Goal: Check status

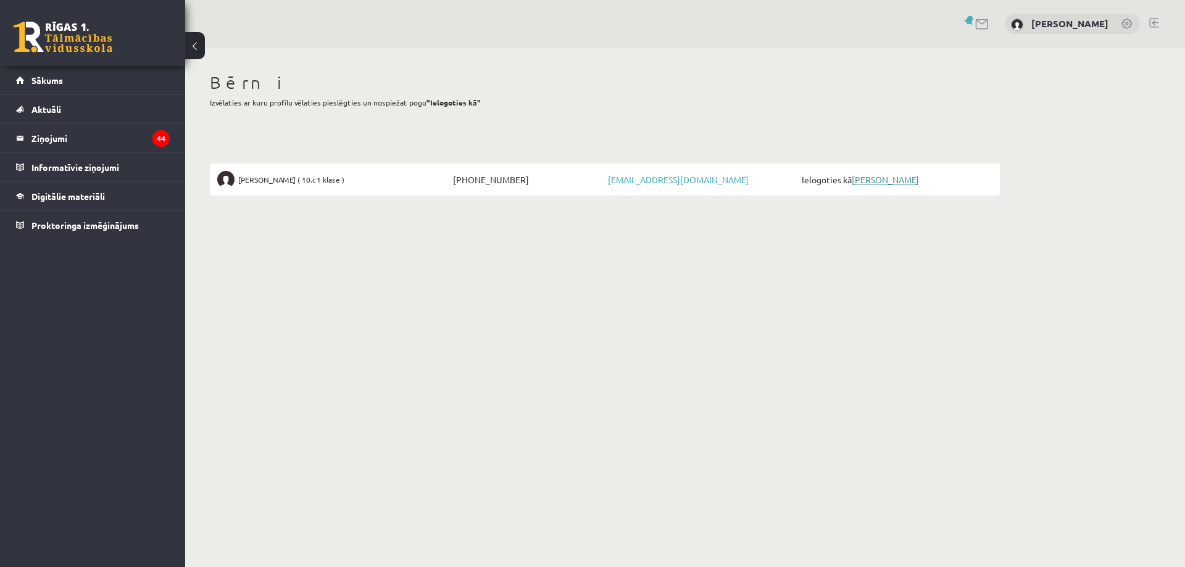
click at [894, 181] on link "[PERSON_NAME]" at bounding box center [885, 179] width 67 height 11
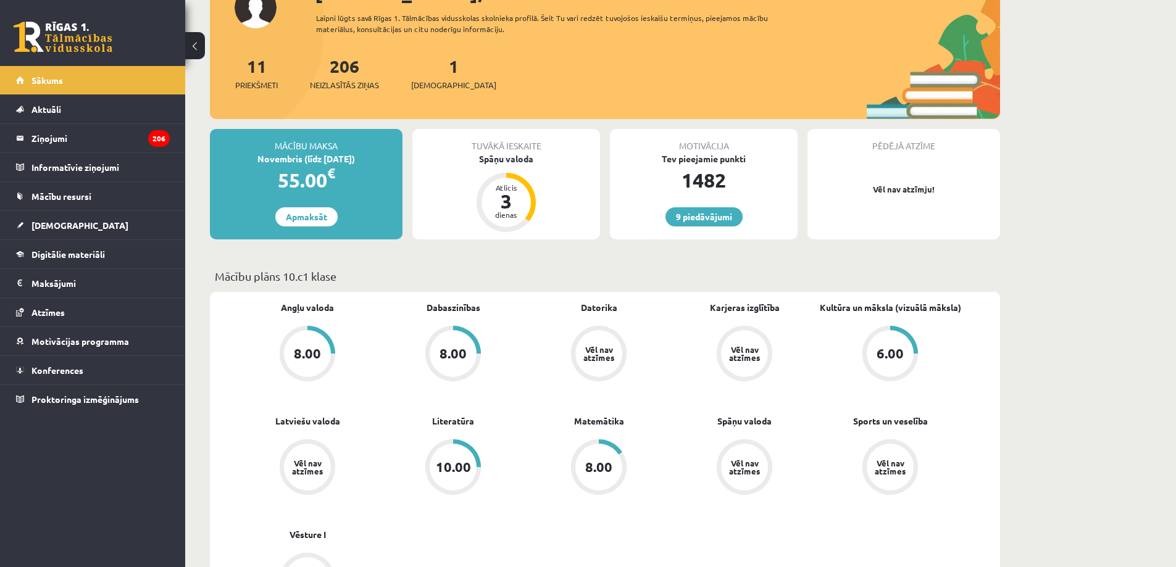
scroll to position [247, 0]
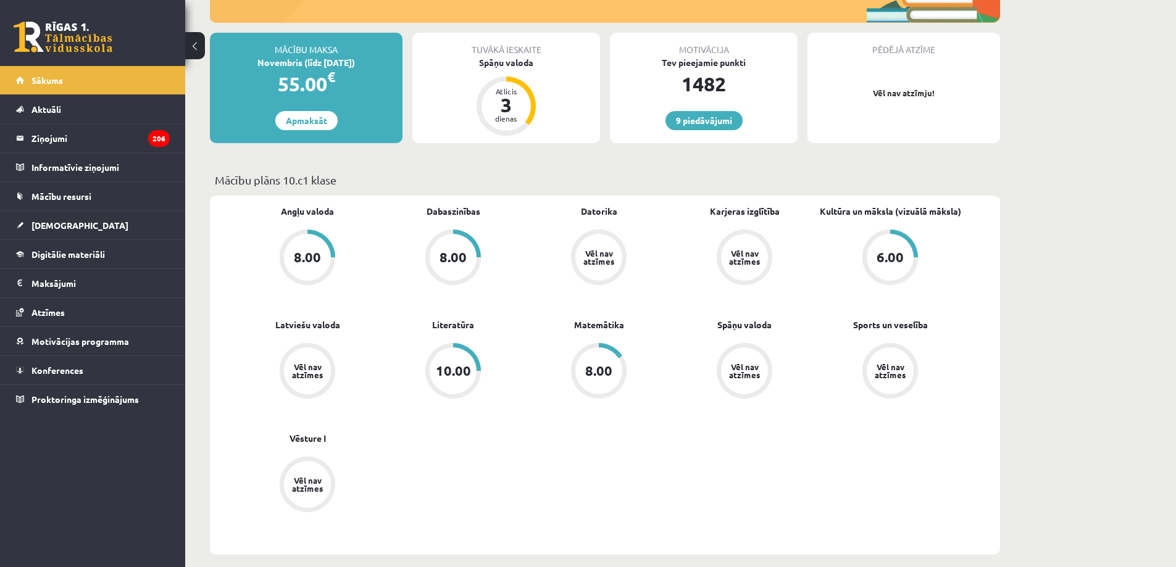
click at [625, 464] on div "Angļu valoda 8.00 Dabaszinības 8.00 [GEOGRAPHIC_DATA] Vēl nav atzīmes Karjeras …" at bounding box center [599, 375] width 728 height 341
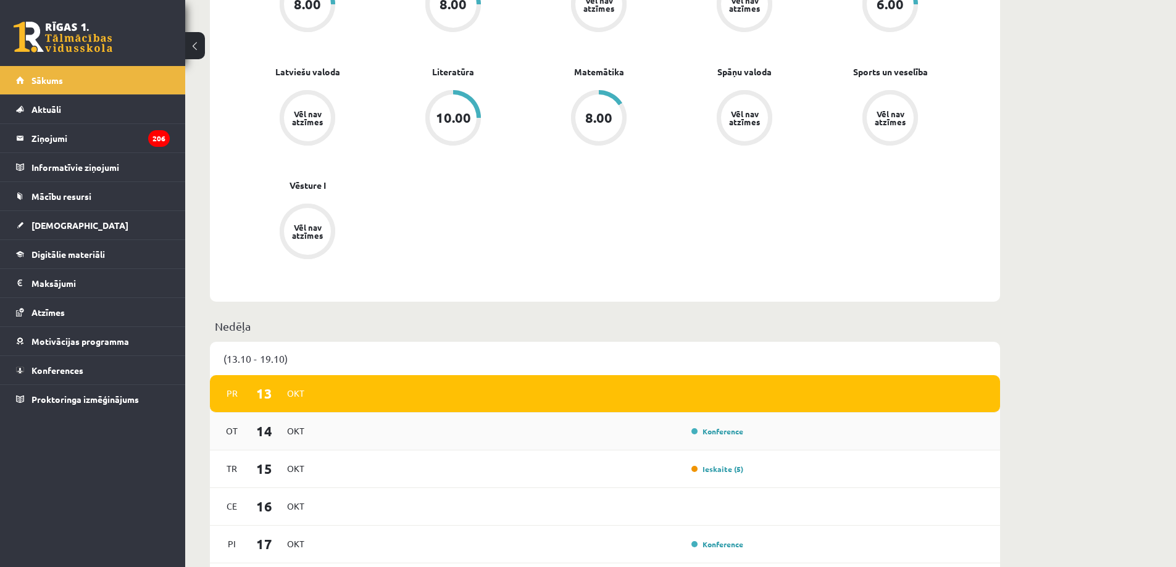
scroll to position [679, 0]
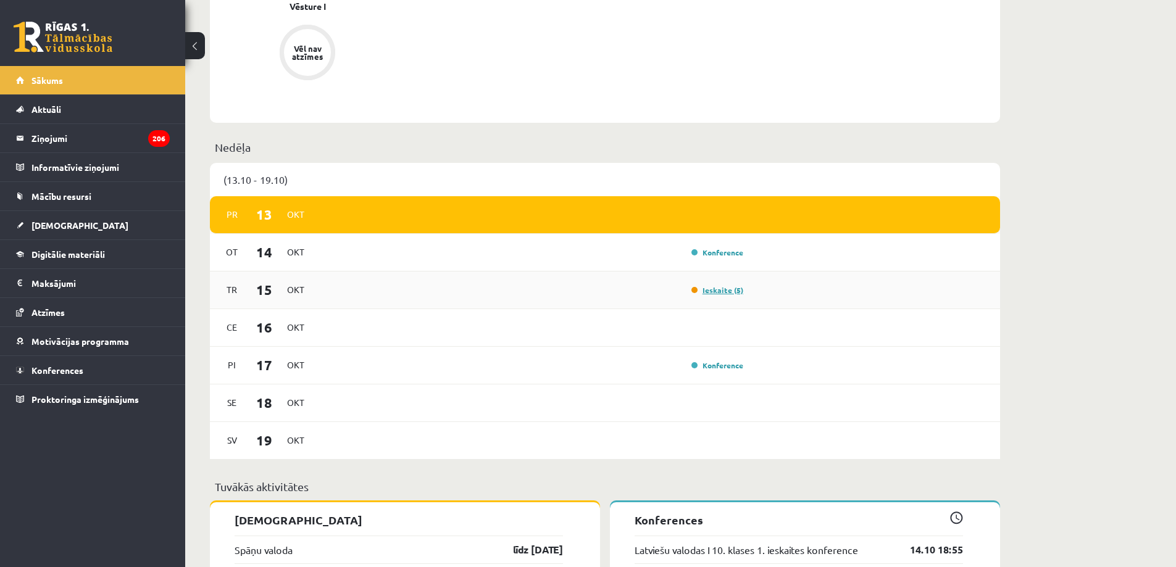
click at [718, 291] on link "Ieskaite (5)" at bounding box center [717, 290] width 52 height 10
